Goal: Information Seeking & Learning: Learn about a topic

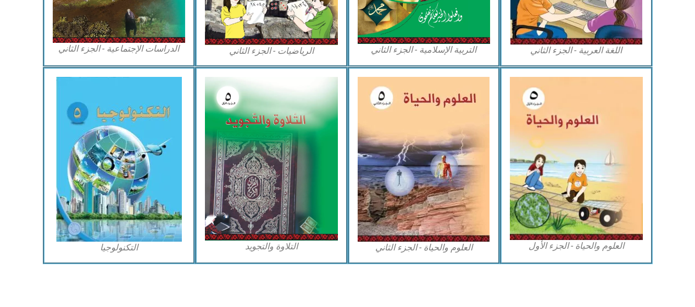
scroll to position [672, 0]
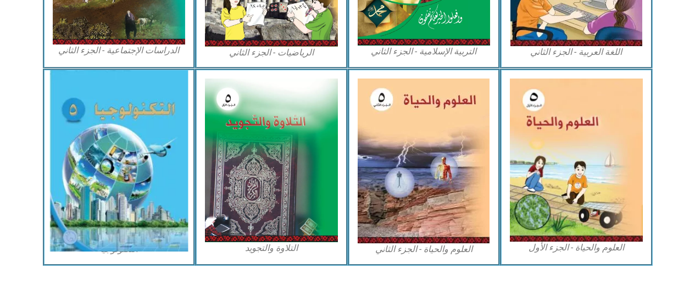
click at [163, 174] on img at bounding box center [118, 160] width 139 height 181
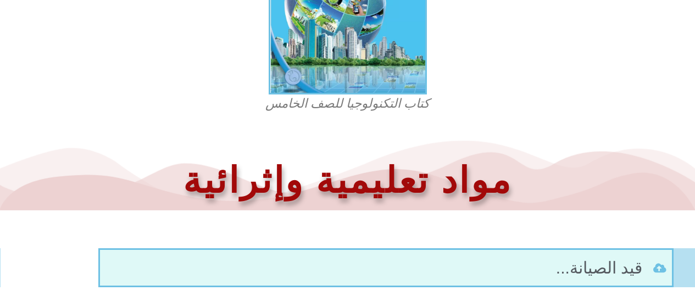
scroll to position [444, 0]
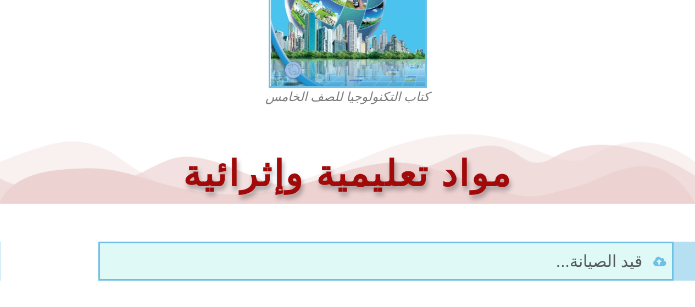
click at [340, 101] on figcaption "كتاب التكنولوجيا للصف الخامس" at bounding box center [348, 98] width 264 height 18
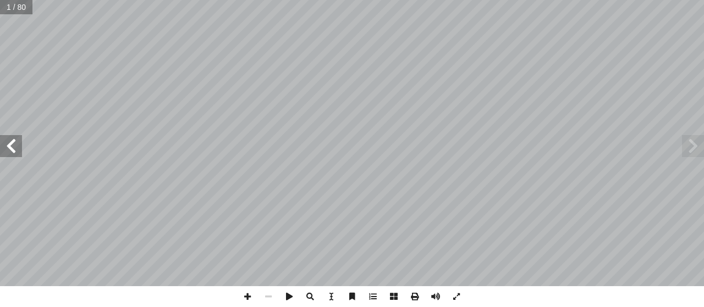
click at [15, 13] on input "text" at bounding box center [16, 7] width 32 height 14
type input "**"
click at [12, 152] on span at bounding box center [11, 146] width 22 height 22
click at [682, 146] on span at bounding box center [693, 146] width 22 height 22
click at [11, 153] on span at bounding box center [11, 146] width 22 height 22
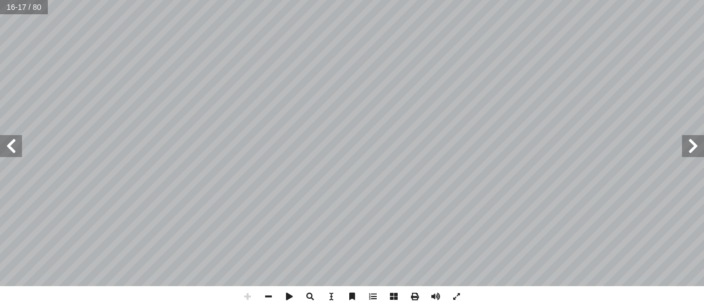
click at [7, 146] on span at bounding box center [11, 146] width 22 height 22
click at [692, 141] on span at bounding box center [693, 146] width 22 height 22
